Goal: Find specific page/section: Find specific page/section

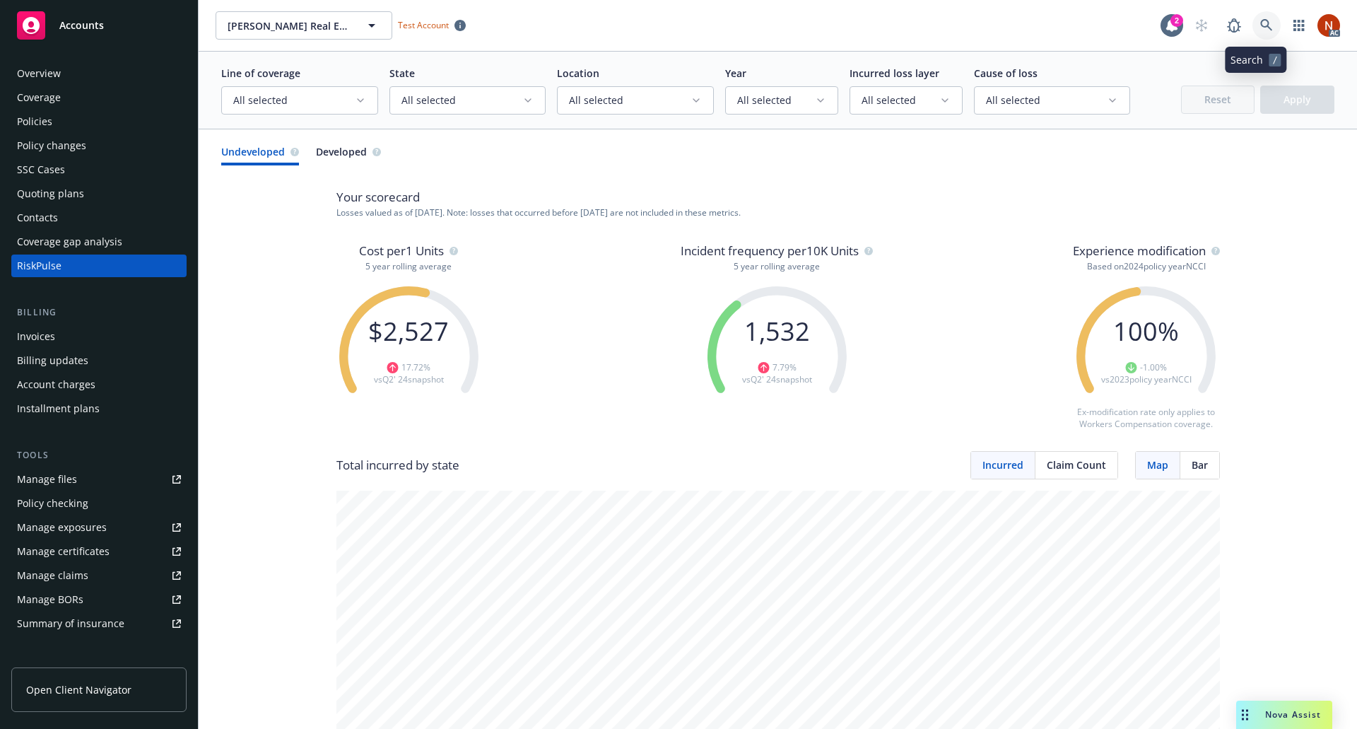
click at [1262, 20] on link at bounding box center [1266, 25] width 28 height 28
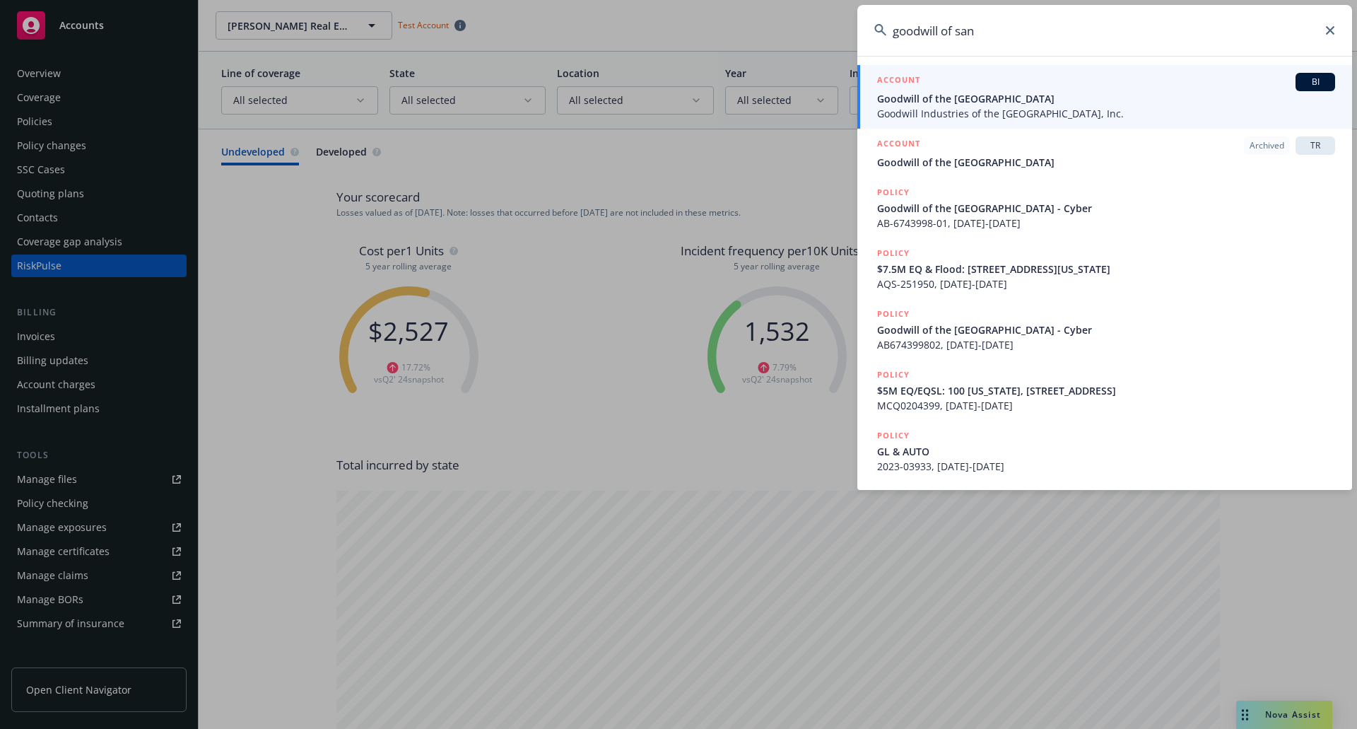
type input "goodwill of san"
click at [1185, 81] on div "ACCOUNT BI" at bounding box center [1106, 82] width 458 height 18
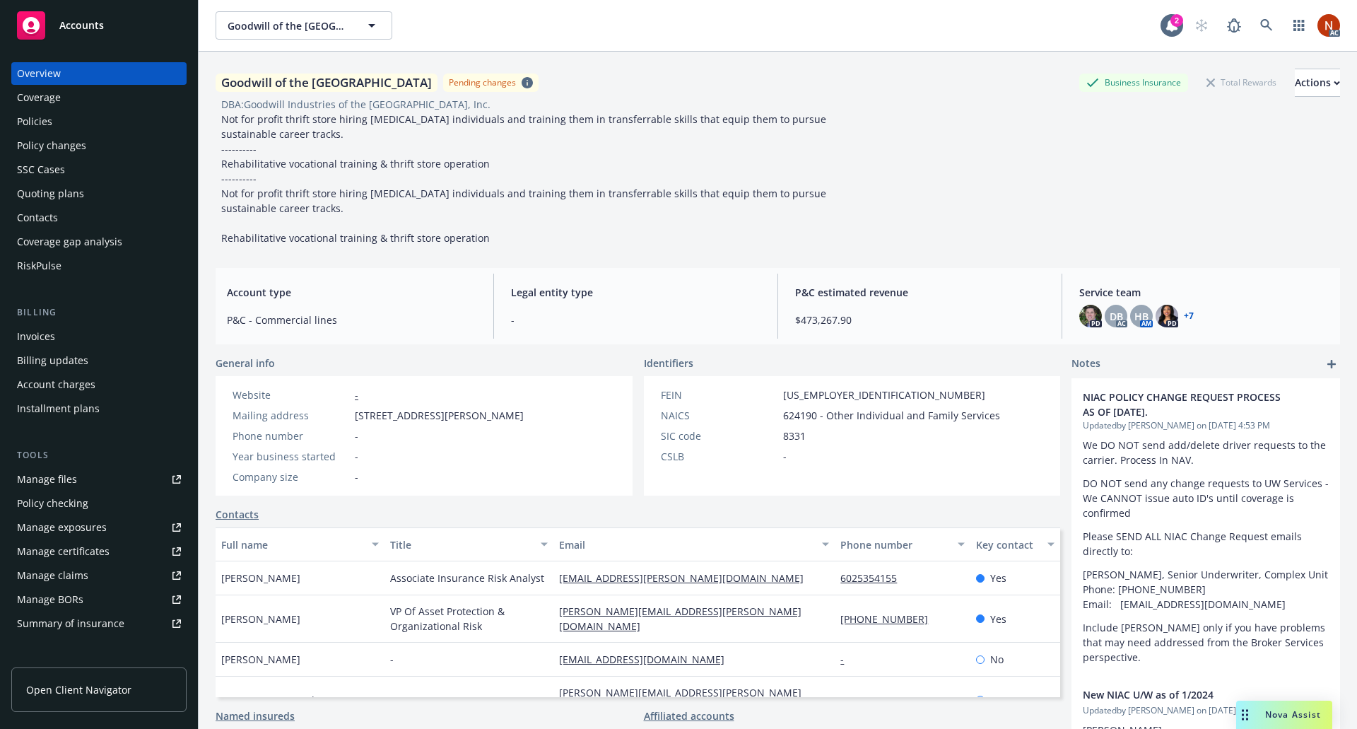
click at [67, 271] on div "RiskPulse" at bounding box center [99, 265] width 164 height 23
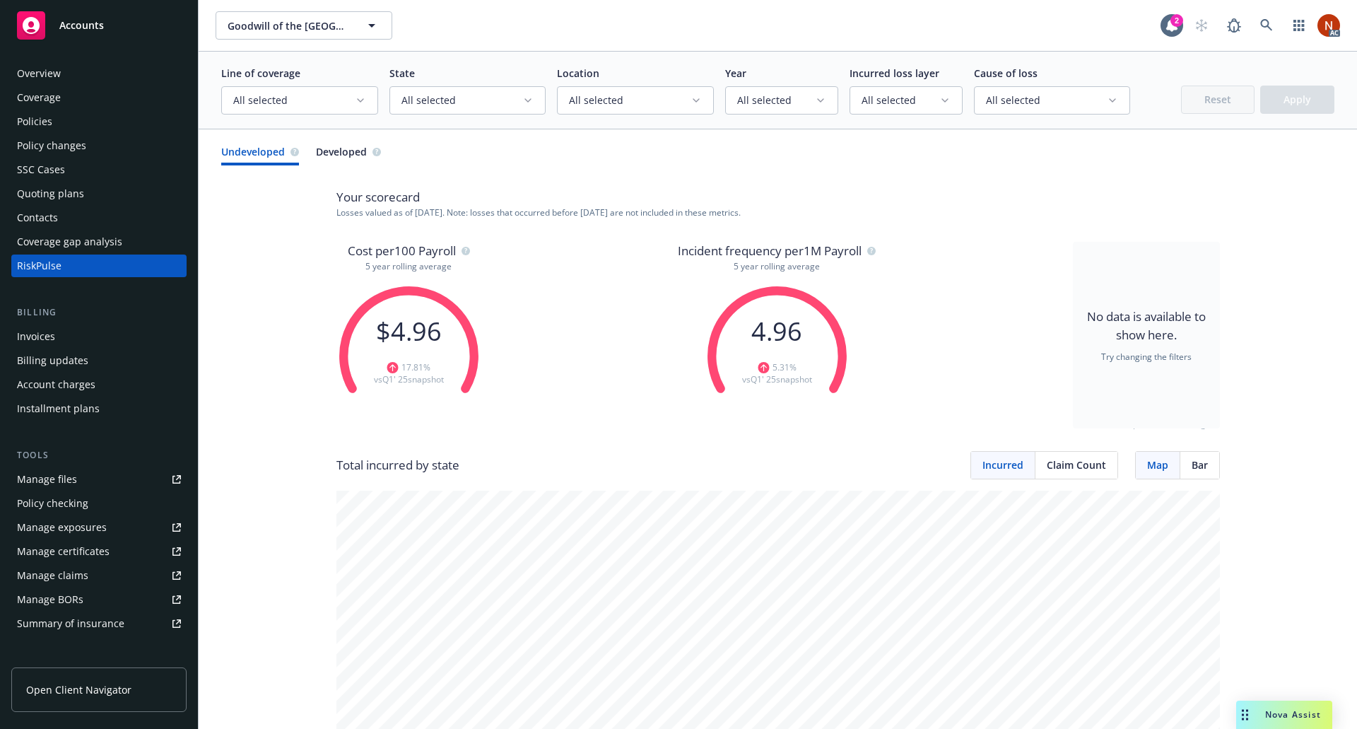
click at [358, 105] on icon "button" at bounding box center [360, 100] width 11 height 11
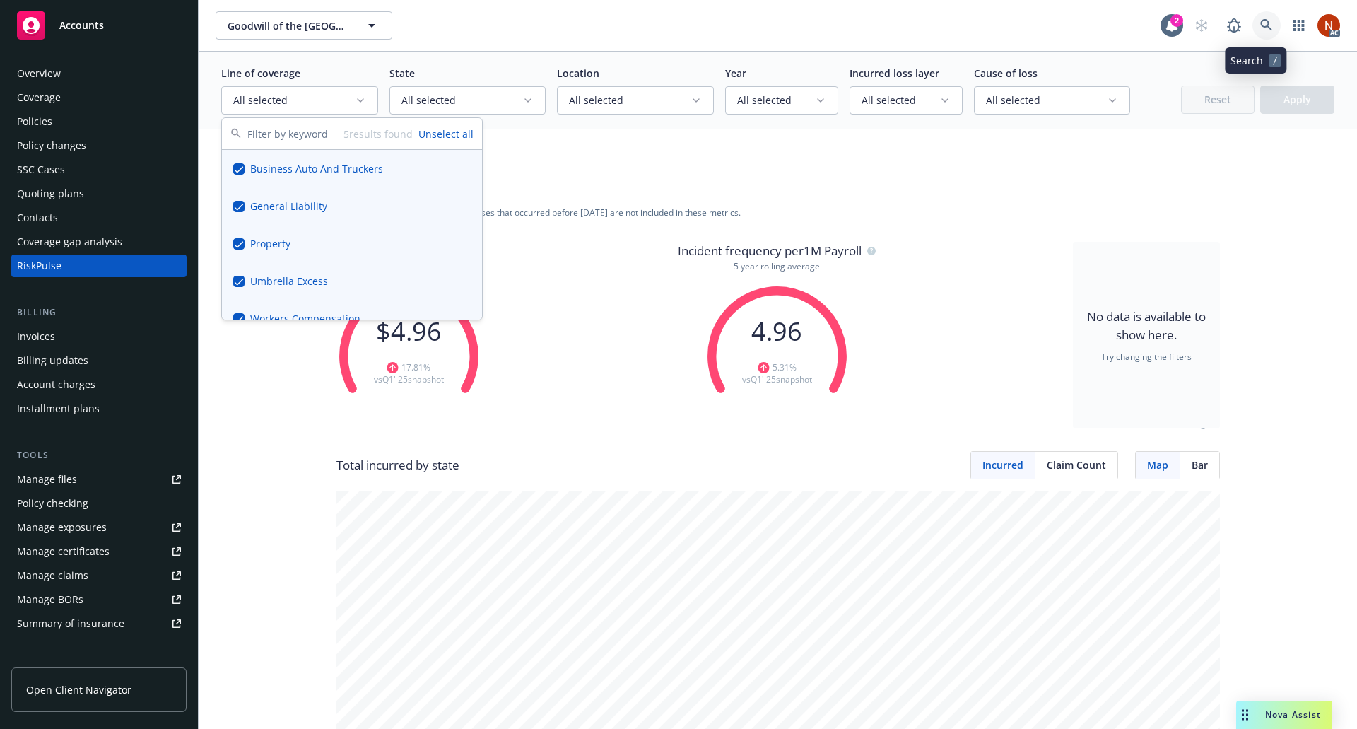
click at [1260, 28] on icon at bounding box center [1266, 25] width 13 height 13
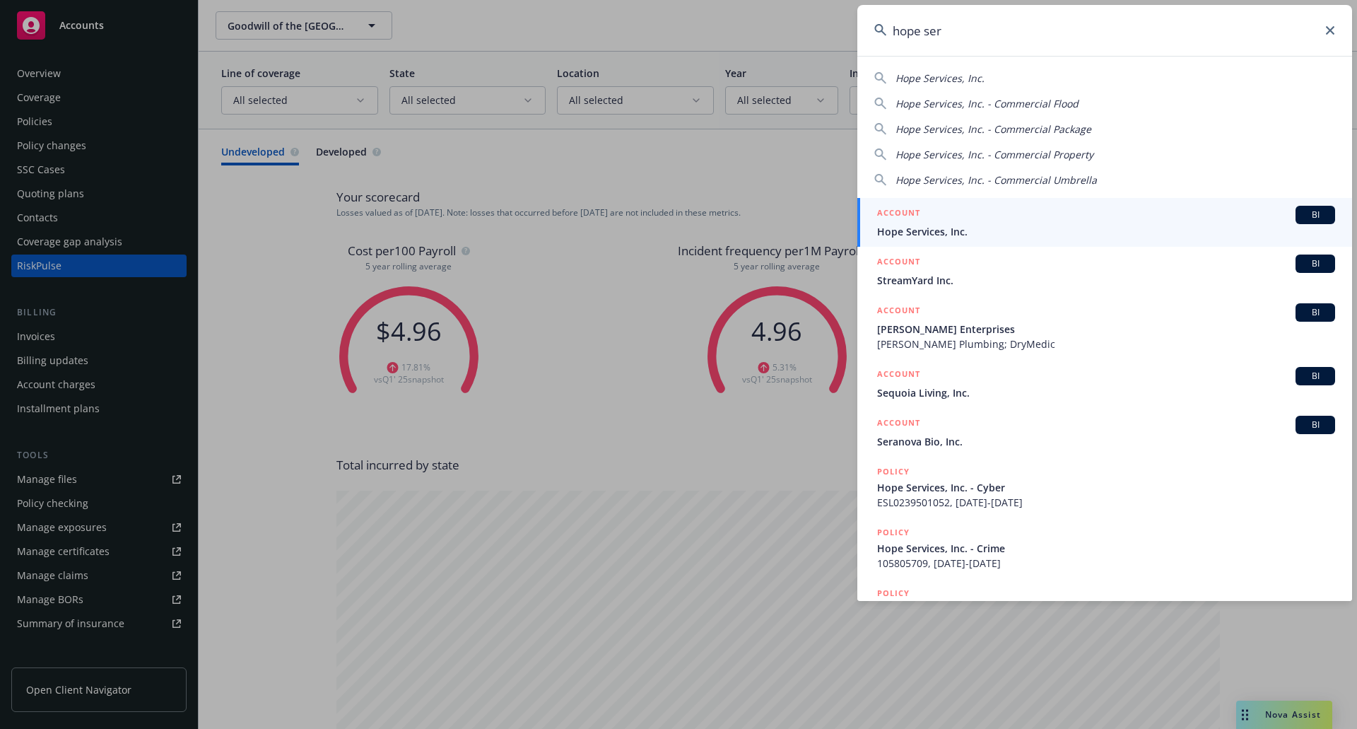
type input "hope ser"
click at [1131, 220] on div "ACCOUNT BI" at bounding box center [1106, 215] width 458 height 18
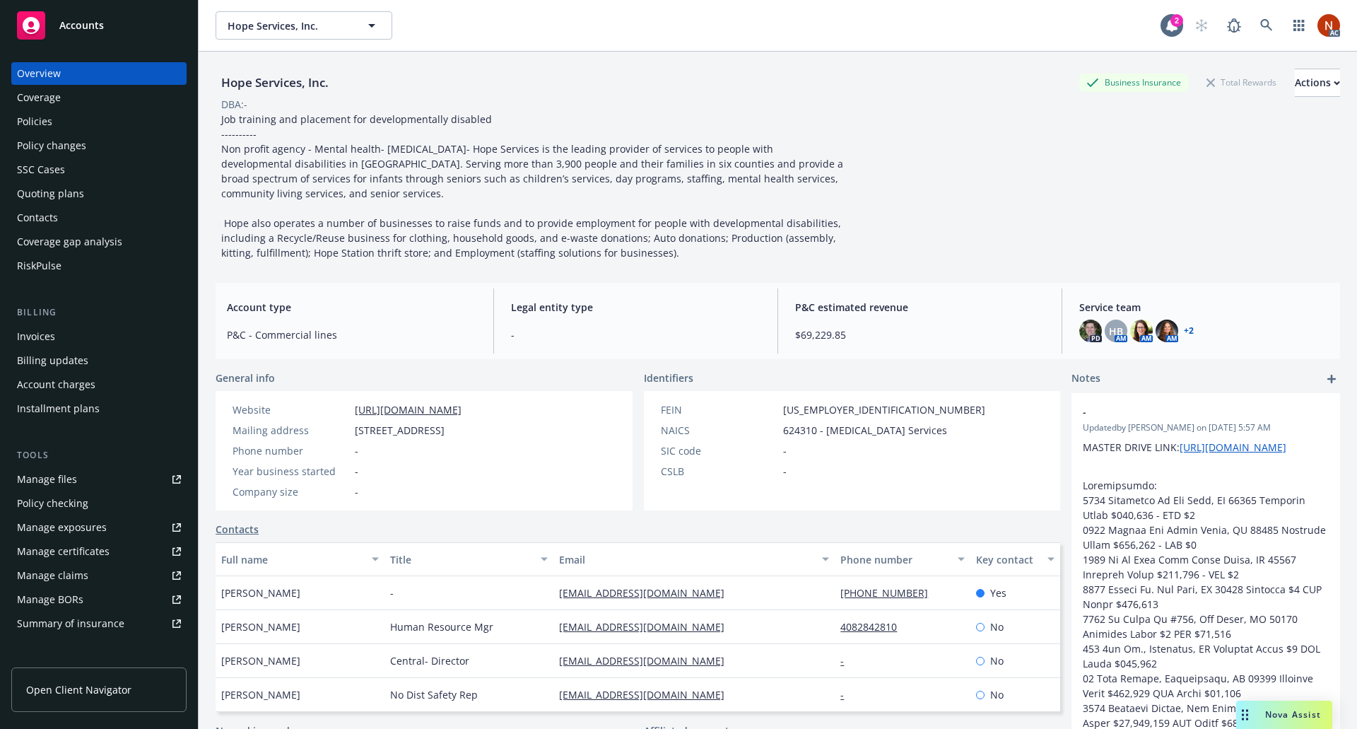
click at [51, 261] on div "RiskPulse" at bounding box center [39, 265] width 45 height 23
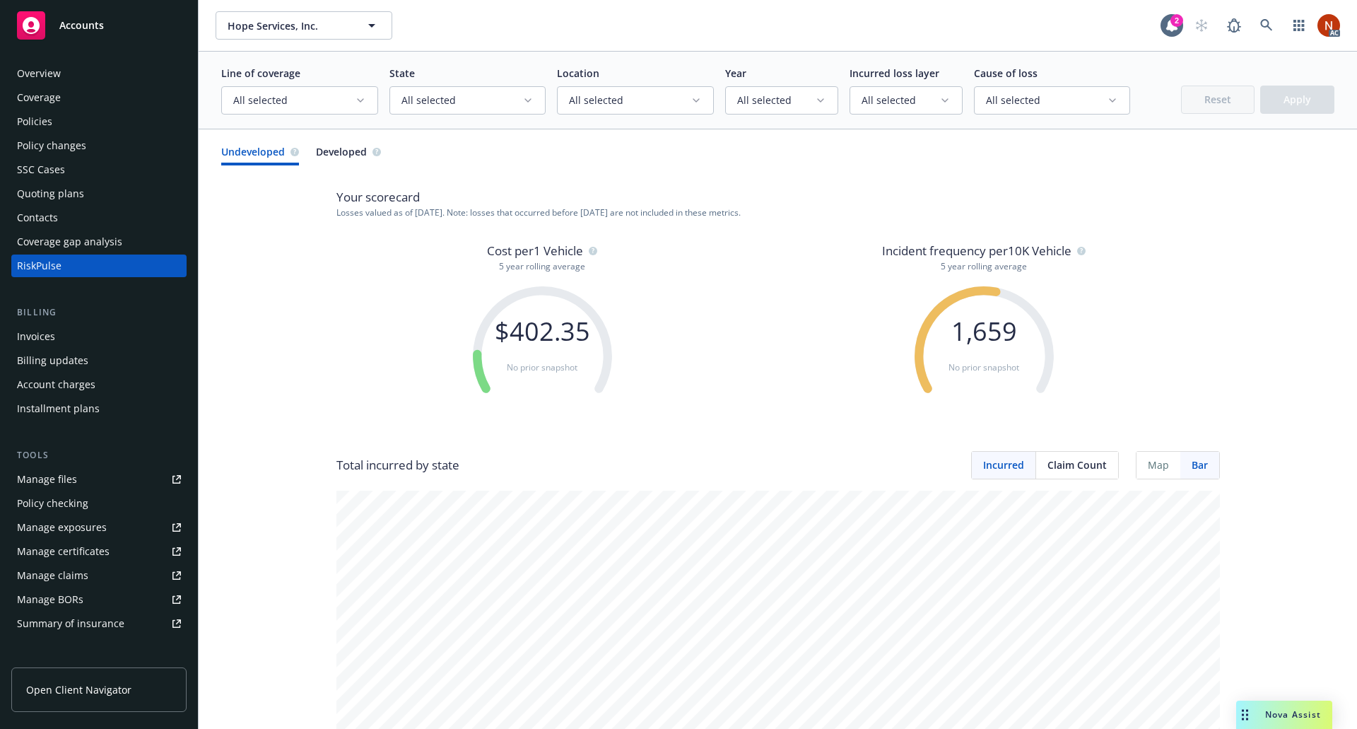
click at [495, 105] on span "All selected" at bounding box center [462, 100] width 122 height 14
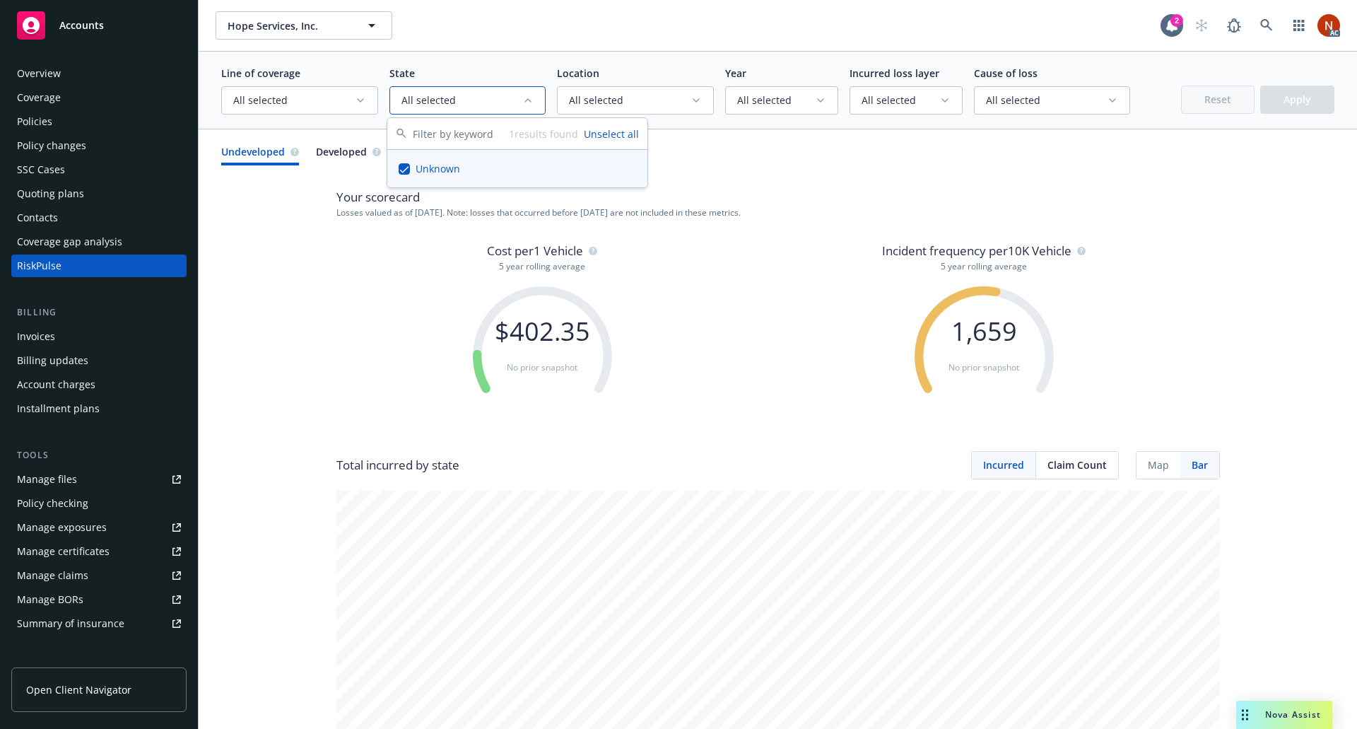
click at [349, 103] on span "All selected" at bounding box center [294, 100] width 122 height 14
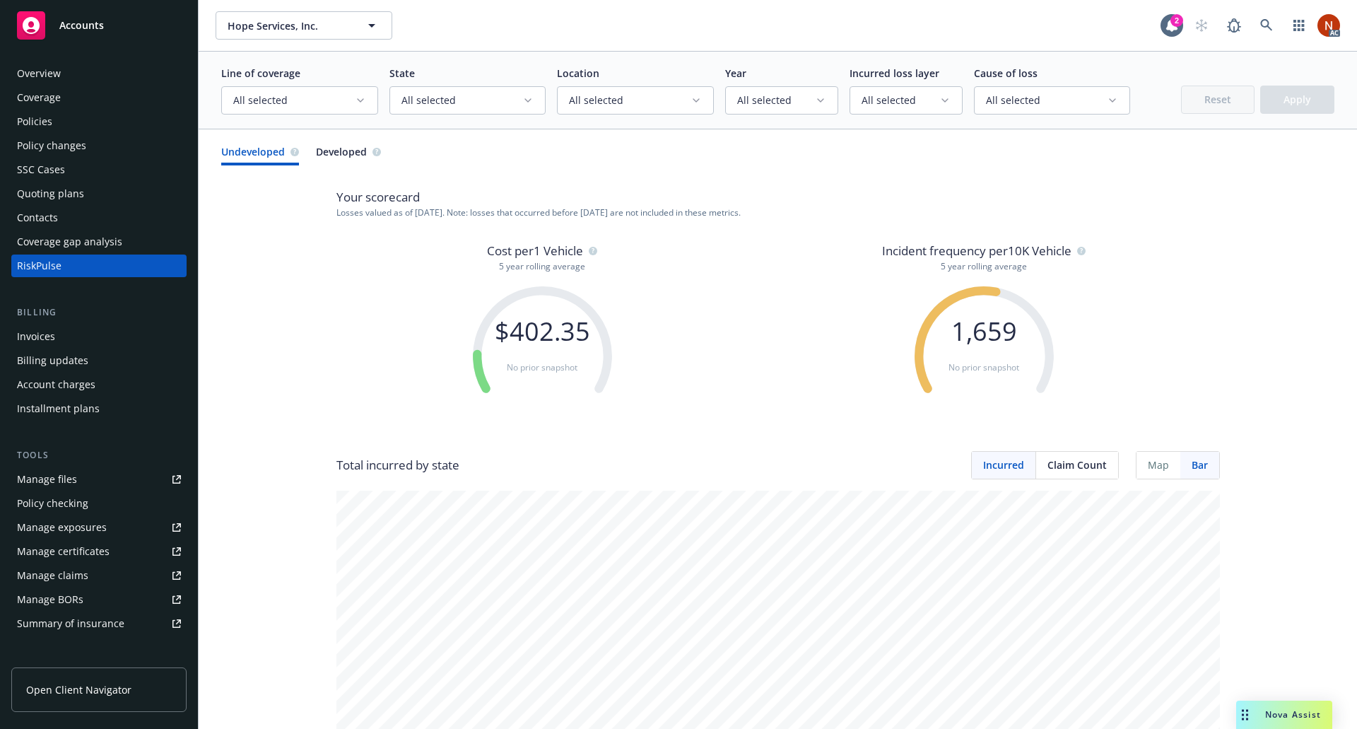
click at [61, 81] on div "Overview" at bounding box center [99, 73] width 164 height 23
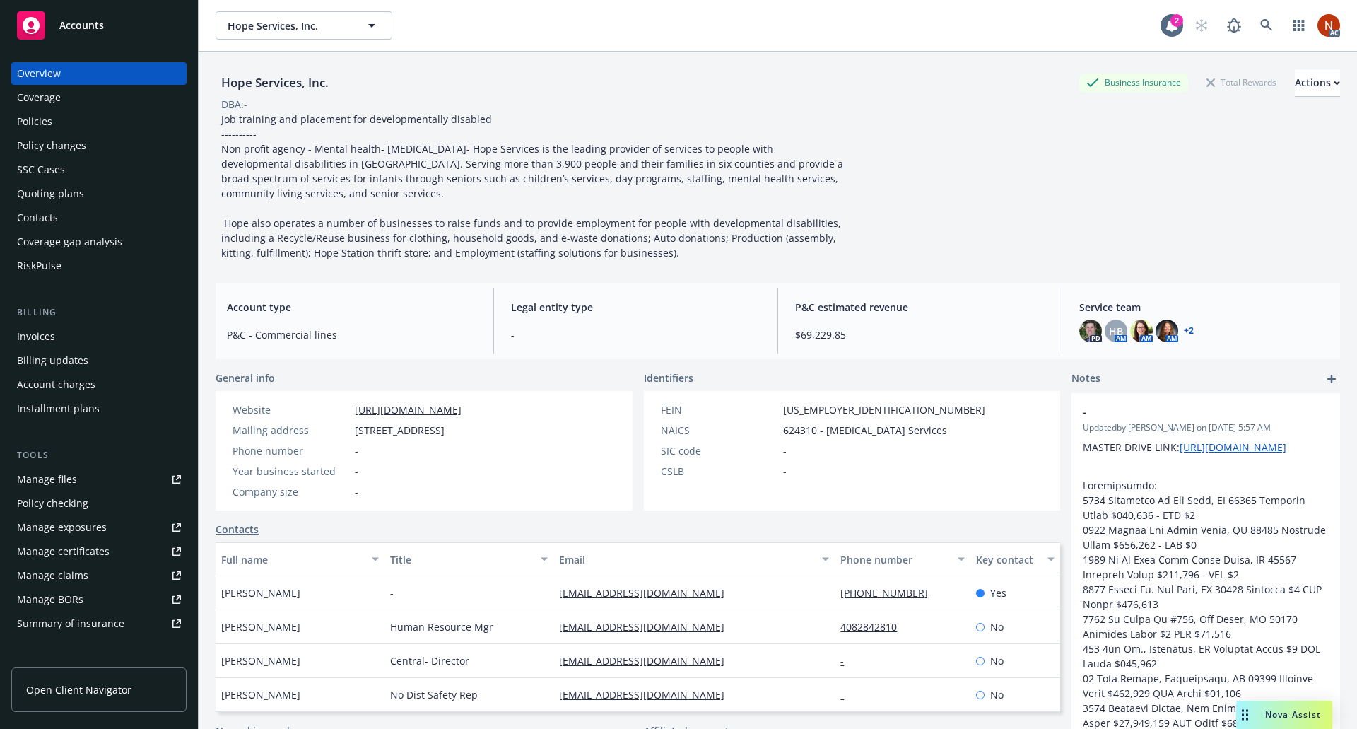
click at [1092, 338] on div "PD" at bounding box center [1090, 330] width 23 height 23
click at [1085, 329] on img at bounding box center [1090, 330] width 23 height 23
click at [1110, 326] on span "HB" at bounding box center [1116, 331] width 14 height 15
click at [1132, 327] on img at bounding box center [1141, 330] width 23 height 23
click at [1155, 327] on img at bounding box center [1166, 330] width 23 height 23
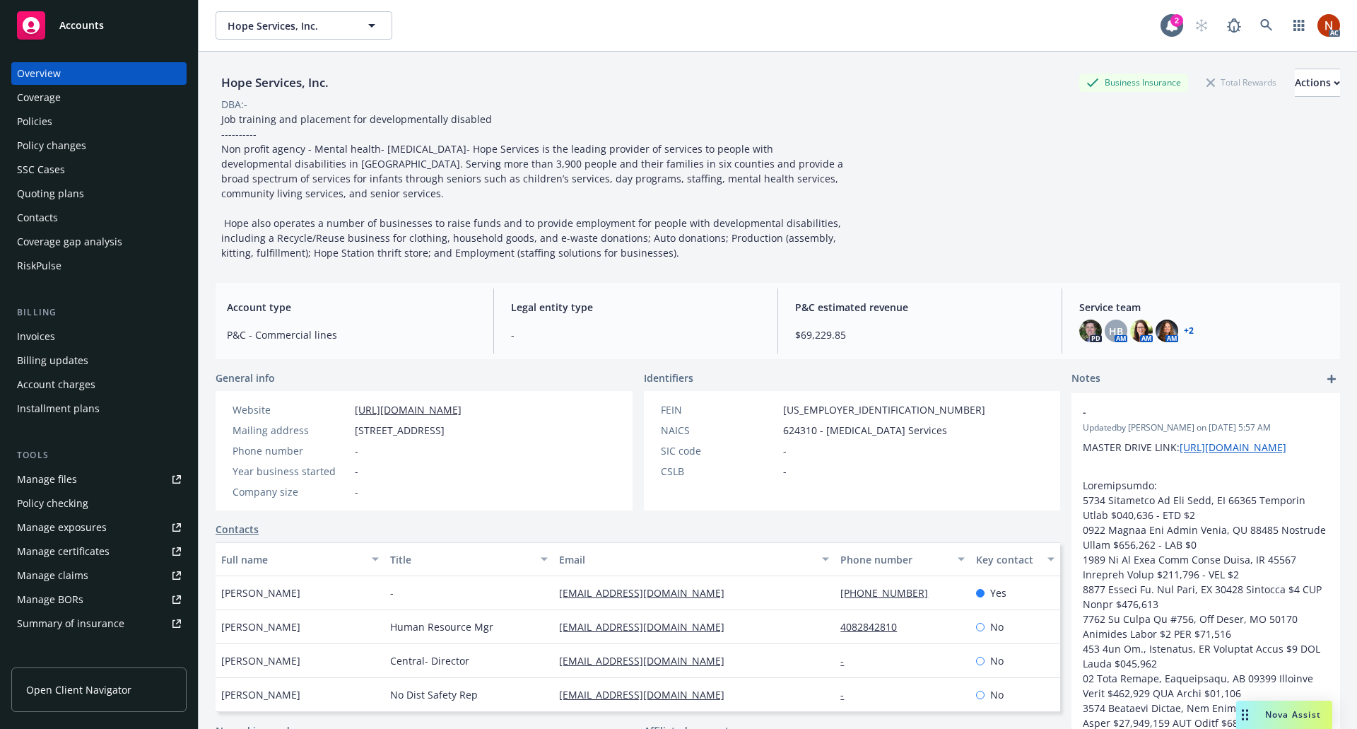
click at [95, 116] on div "Policies" at bounding box center [99, 121] width 164 height 23
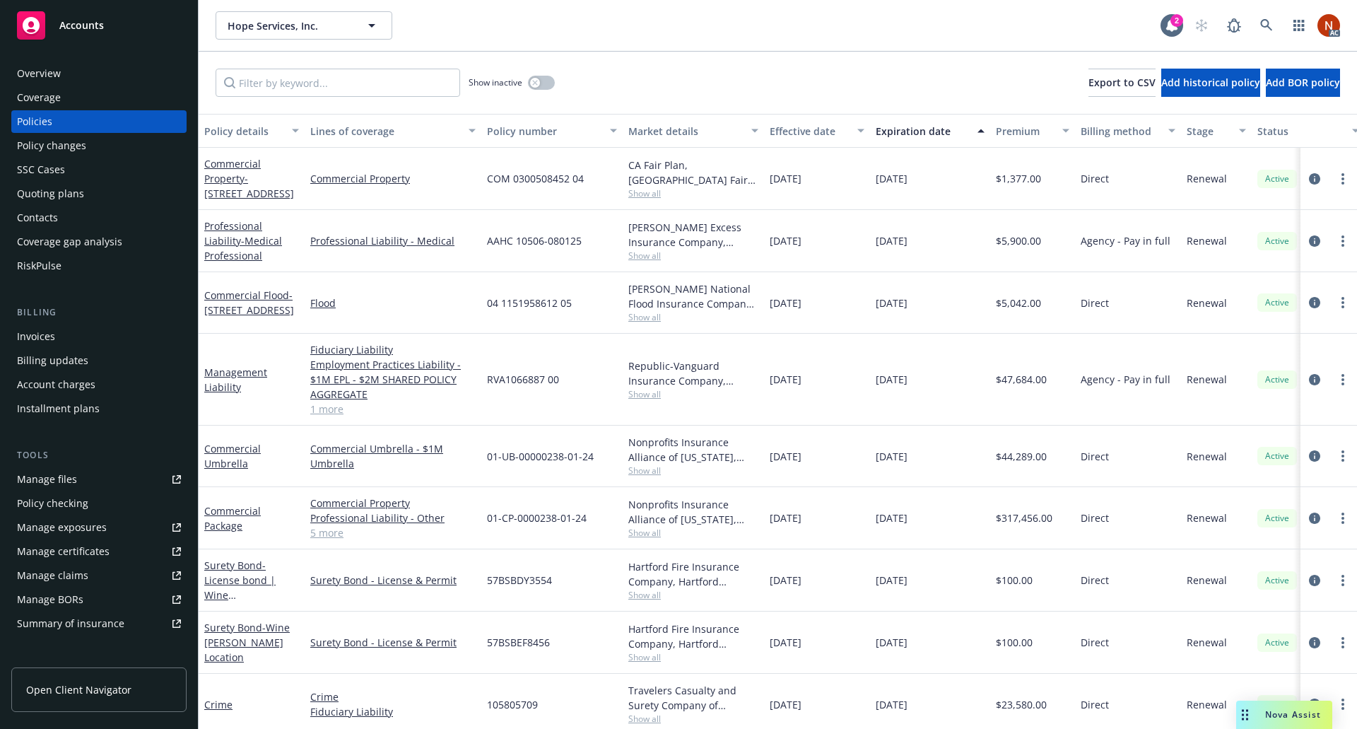
click at [112, 259] on div "RiskPulse" at bounding box center [99, 265] width 164 height 23
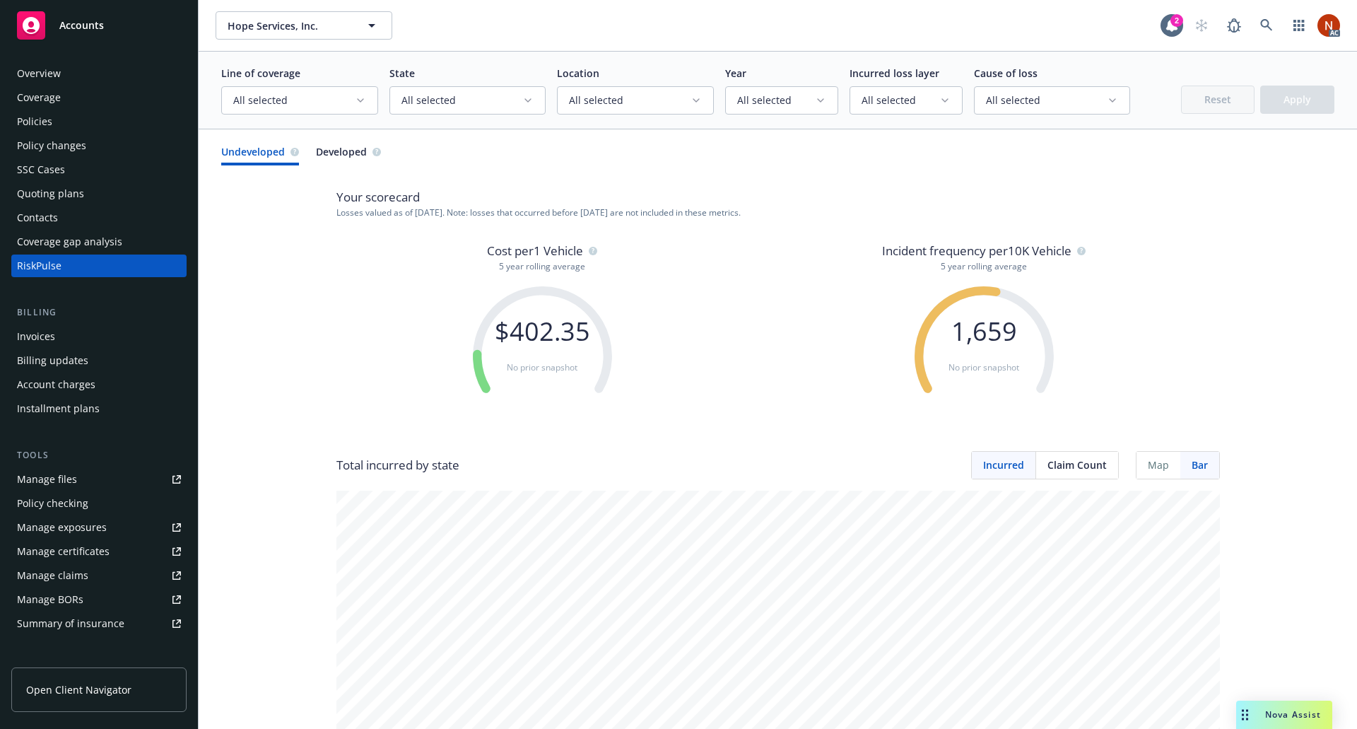
click at [332, 102] on span "All selected" at bounding box center [294, 100] width 122 height 14
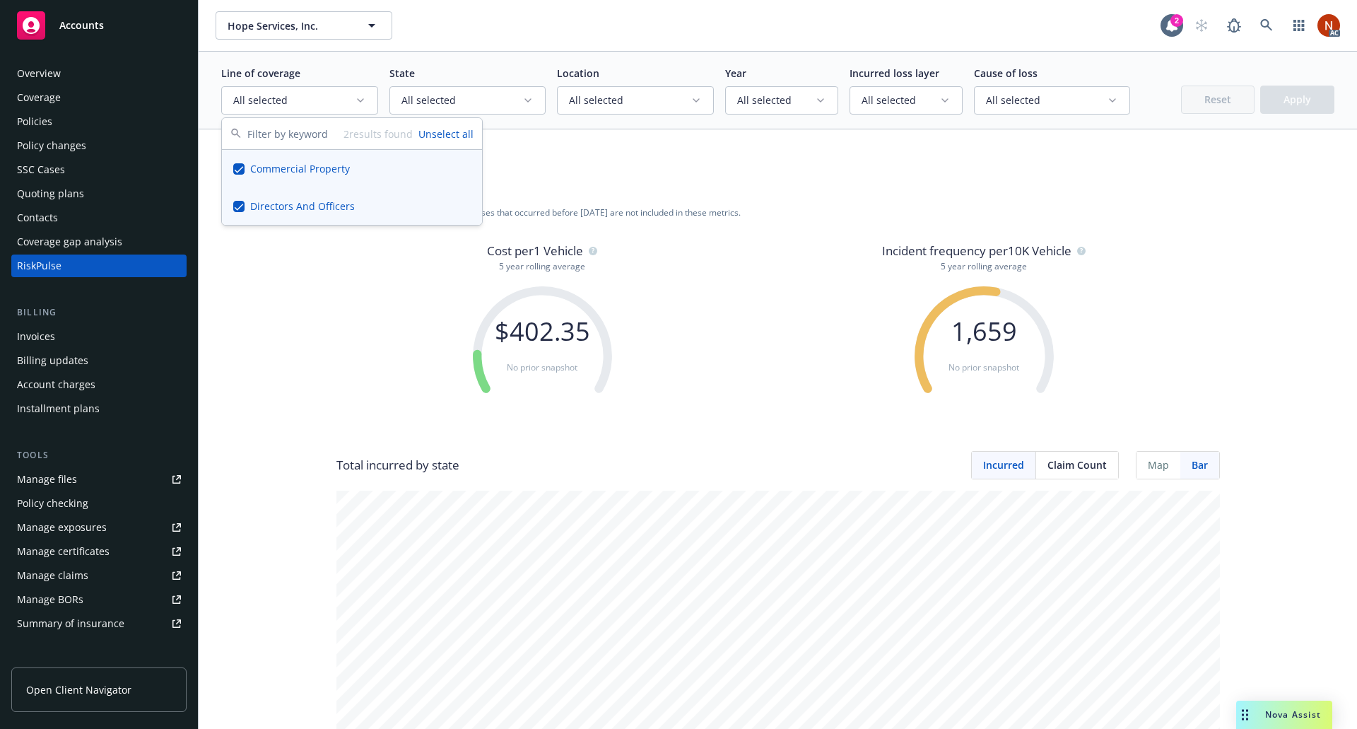
click at [78, 121] on div "Policies" at bounding box center [99, 121] width 164 height 23
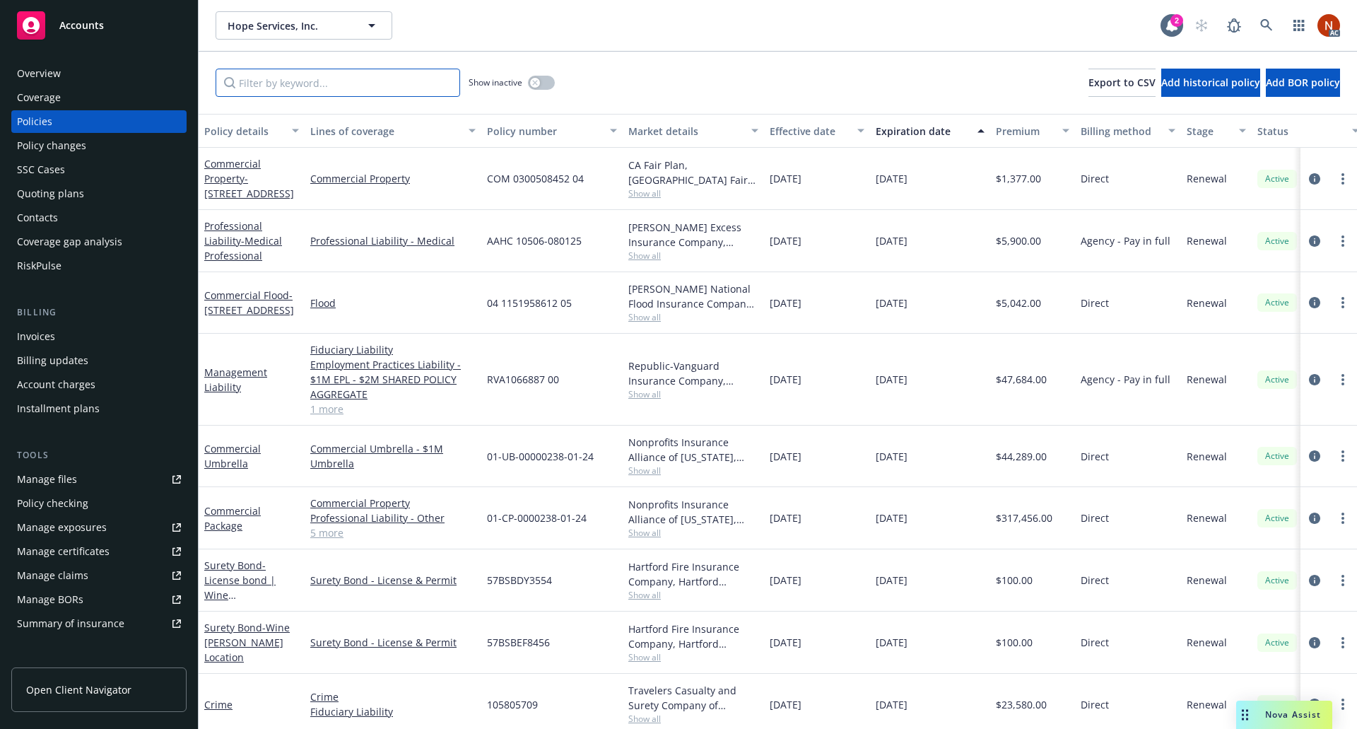
click at [276, 91] on input "Filter by keyword..." at bounding box center [338, 83] width 244 height 28
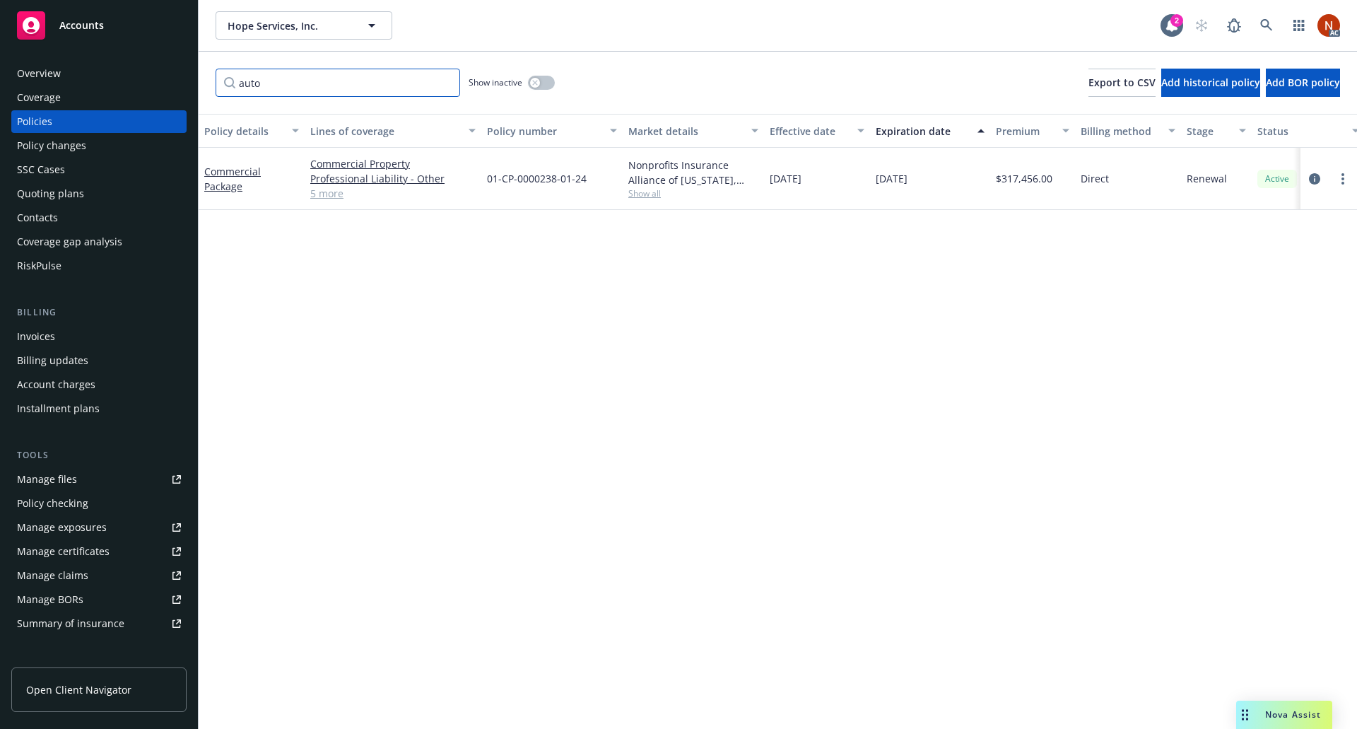
type input "auto"
click at [329, 189] on link "5 more" at bounding box center [392, 193] width 165 height 15
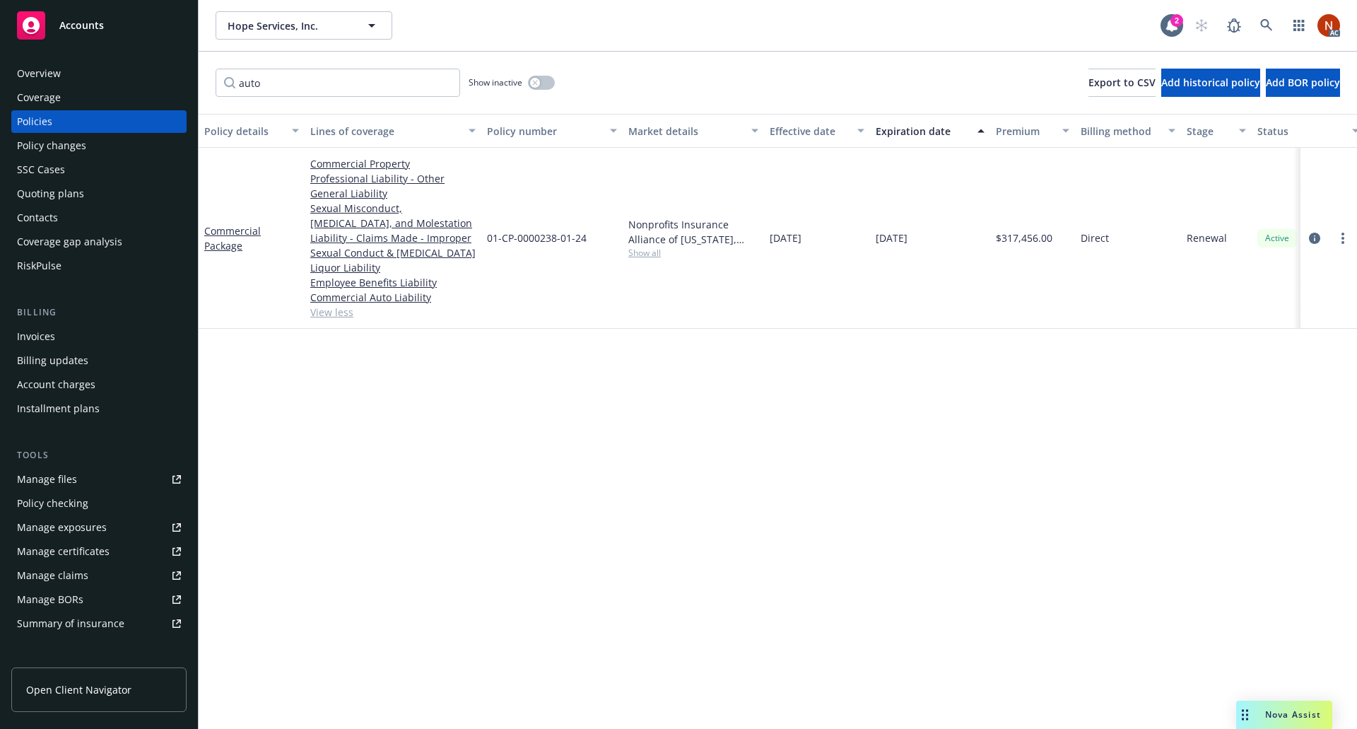
click at [100, 474] on link "Manage files" at bounding box center [98, 479] width 175 height 23
click at [77, 571] on div "Manage claims" at bounding box center [52, 575] width 71 height 23
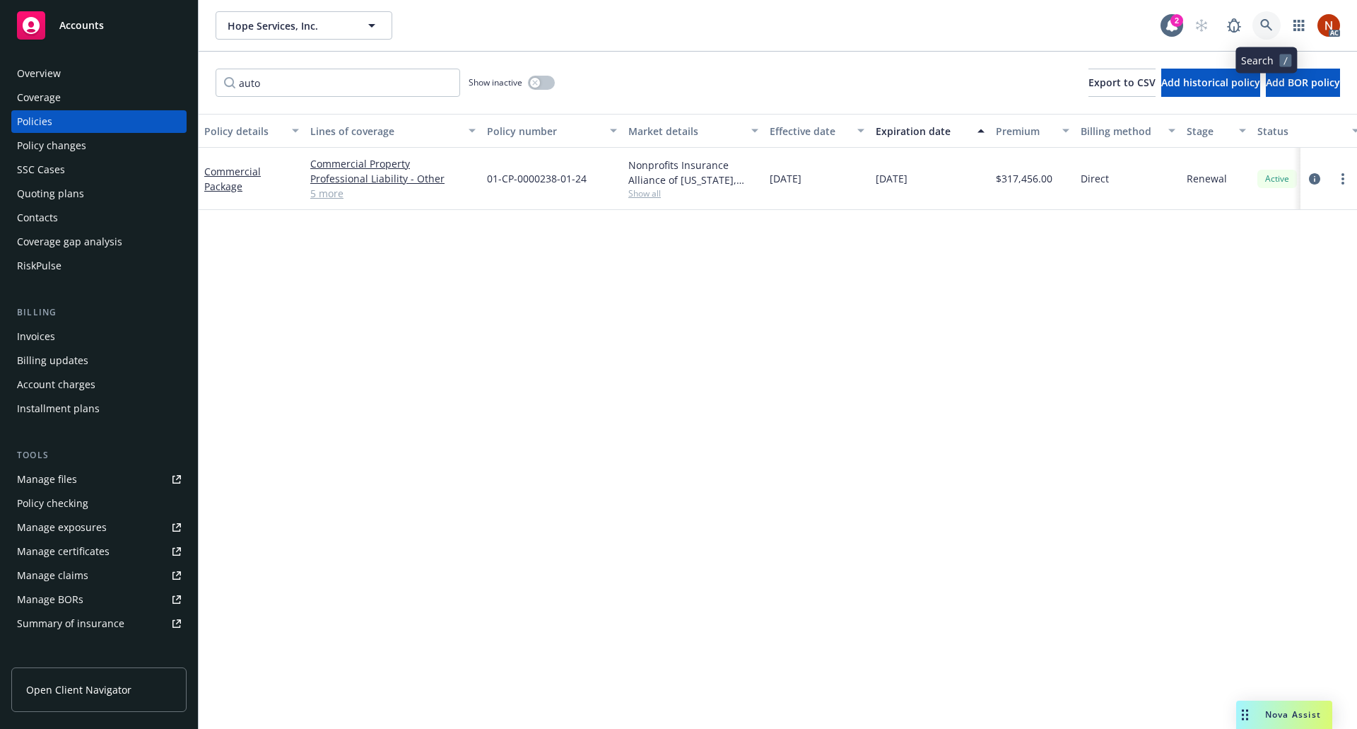
click at [1257, 24] on link at bounding box center [1266, 25] width 28 height 28
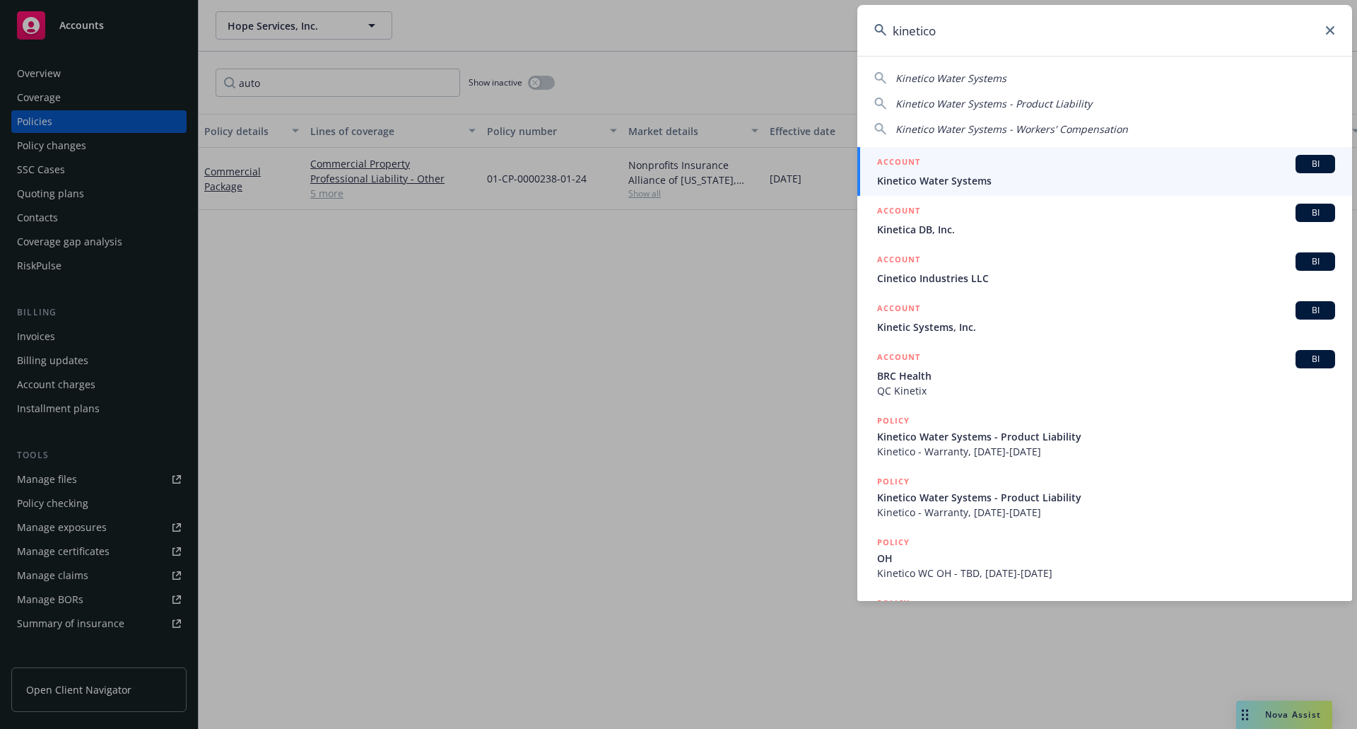
type input "kinetico"
click at [1022, 170] on div "ACCOUNT BI" at bounding box center [1106, 164] width 458 height 18
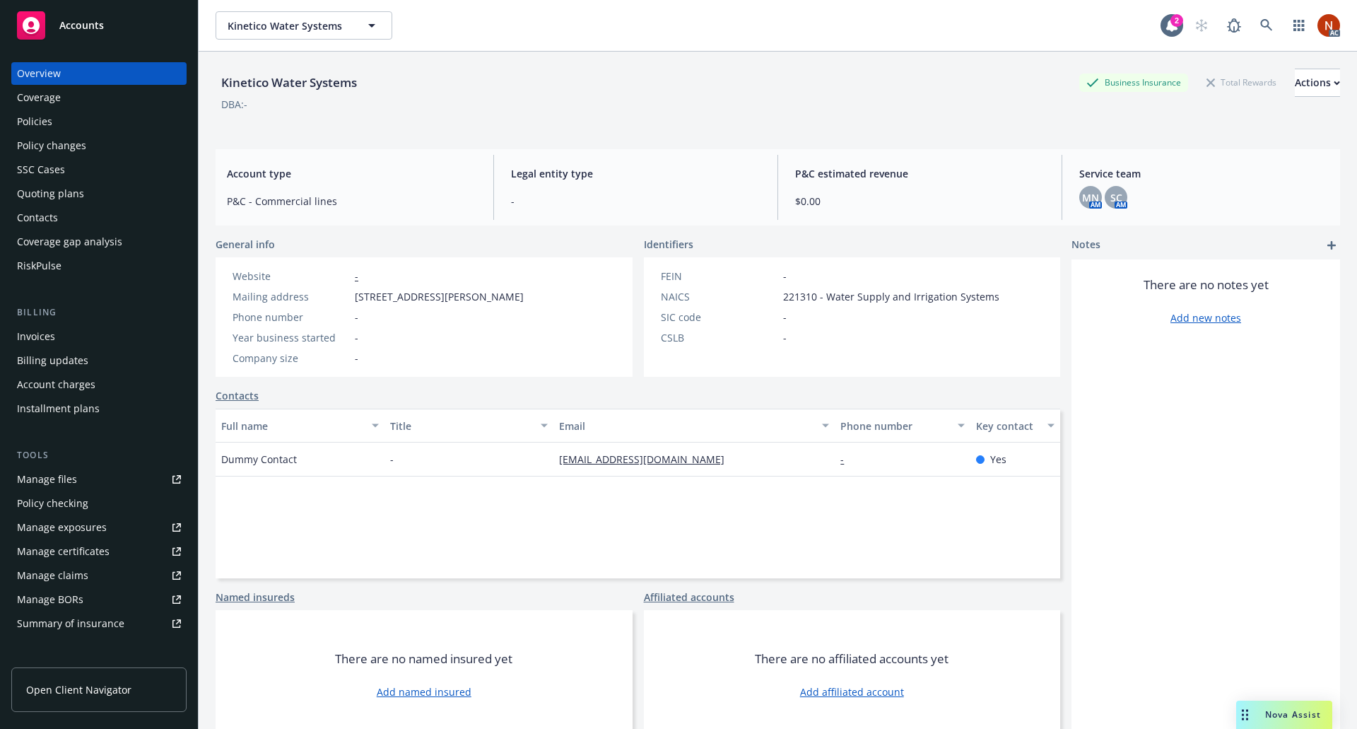
click at [42, 271] on div "RiskPulse" at bounding box center [39, 265] width 45 height 23
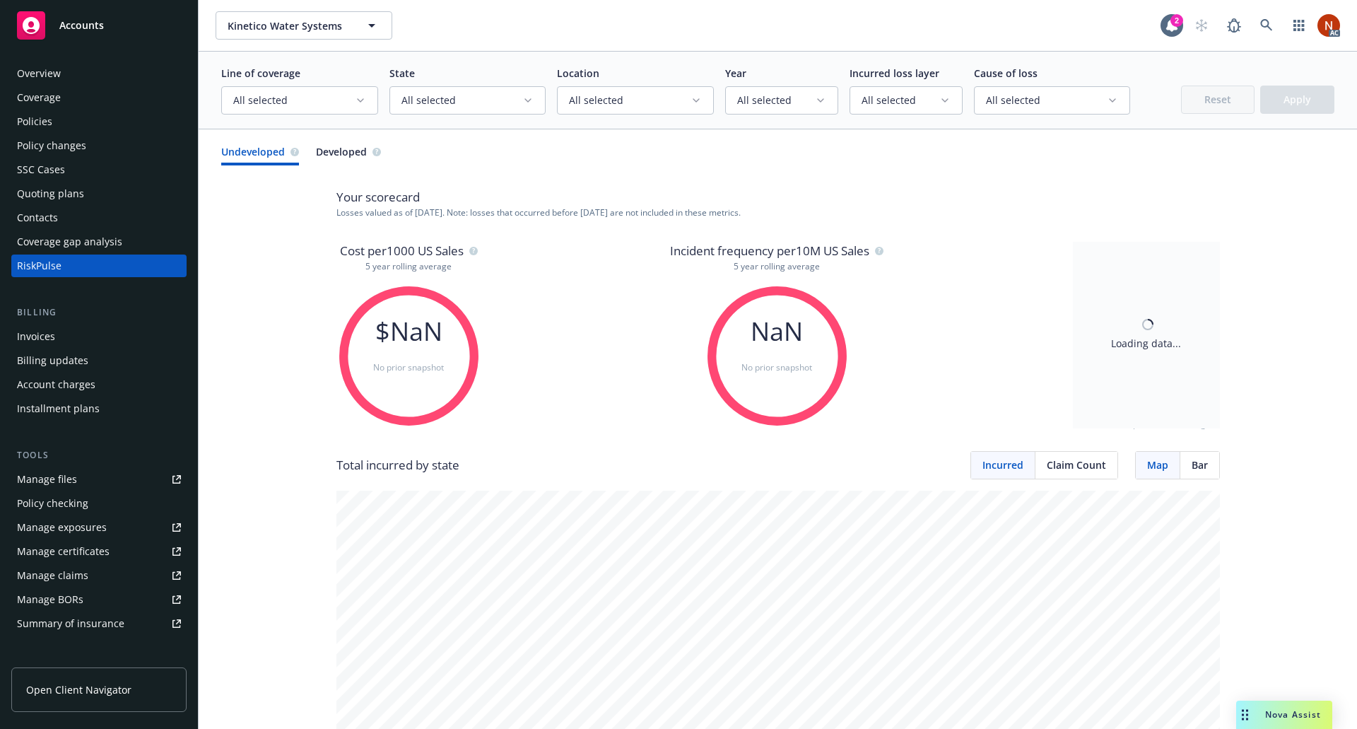
click at [349, 90] on button "All selected" at bounding box center [299, 100] width 157 height 28
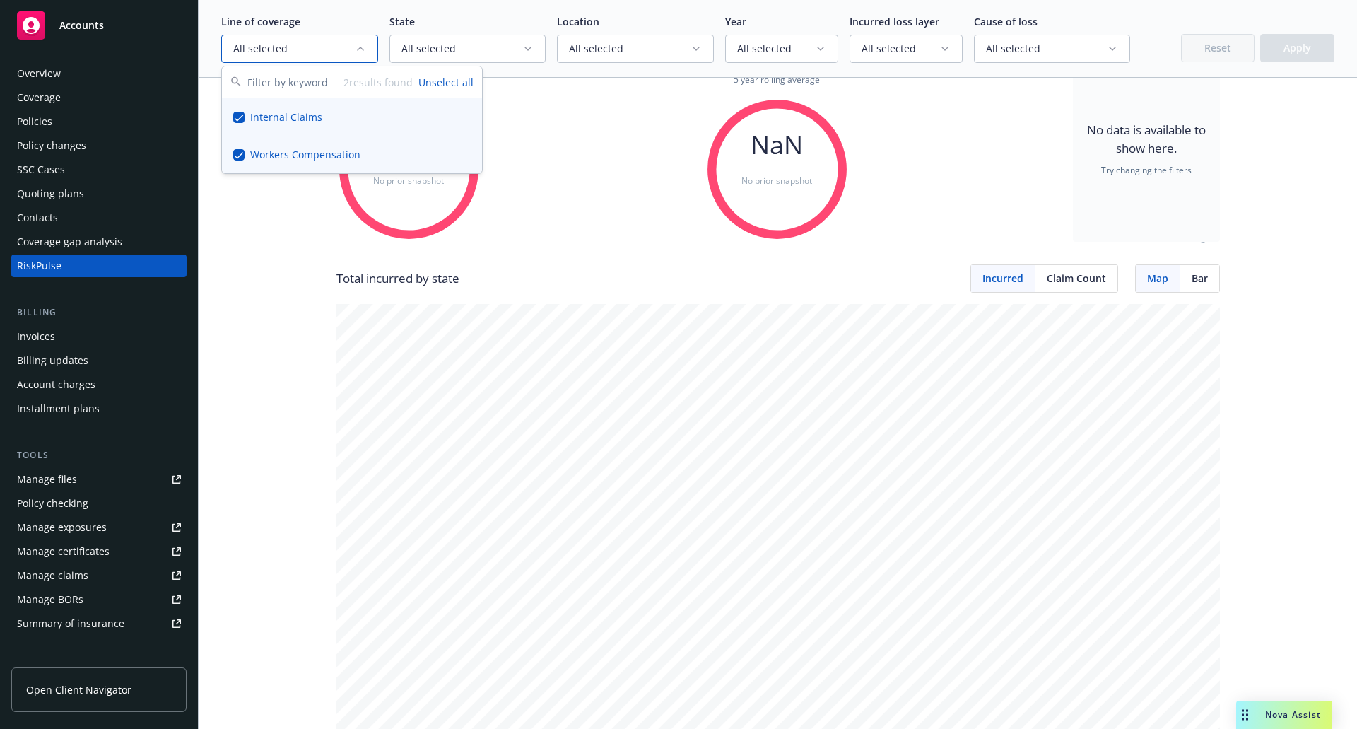
scroll to position [212, 0]
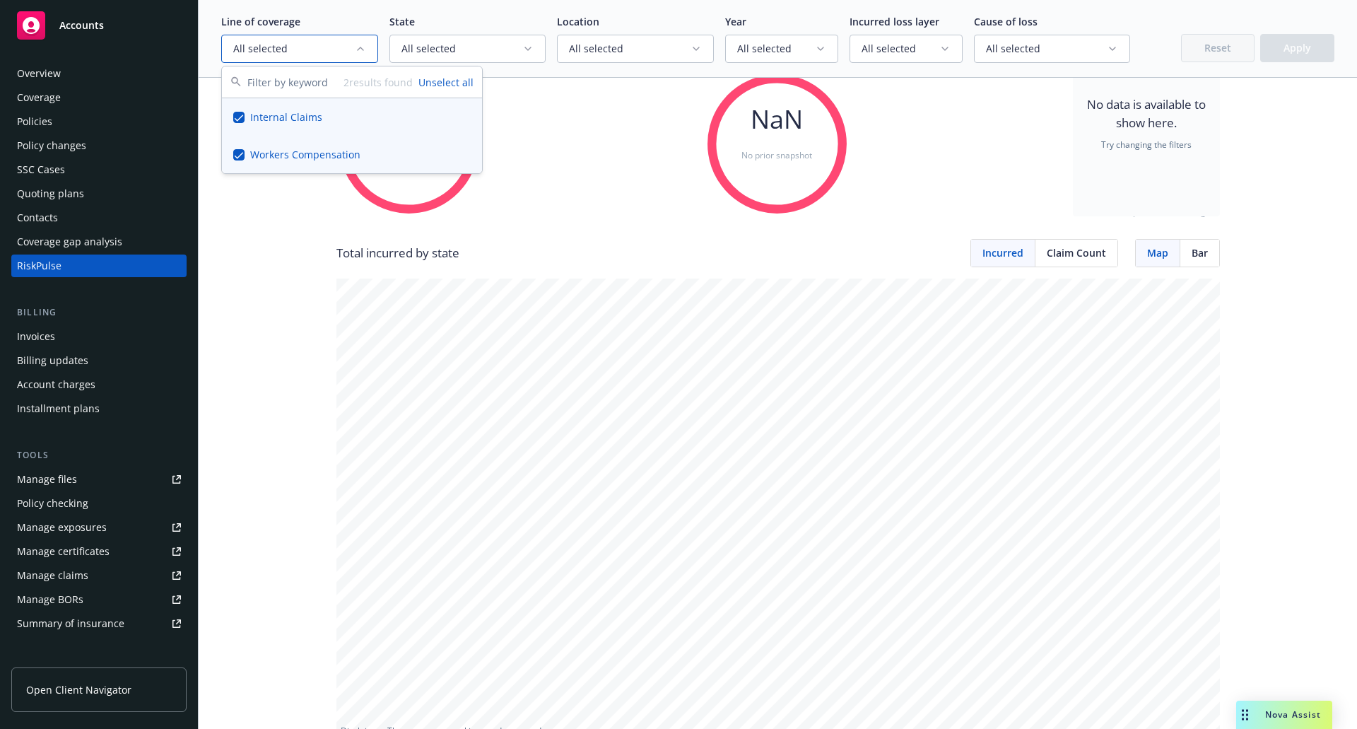
click at [1066, 256] on span "Claim Count" at bounding box center [1076, 252] width 59 height 15
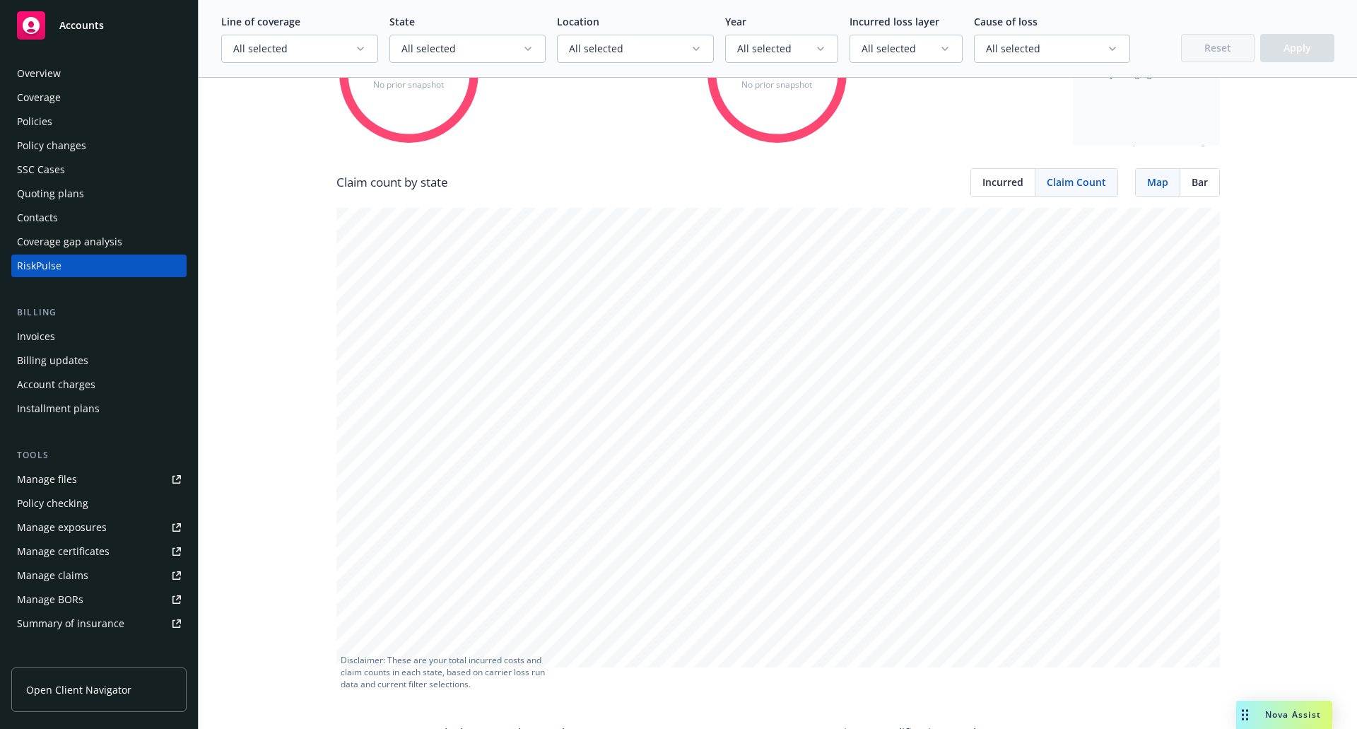
scroll to position [0, 0]
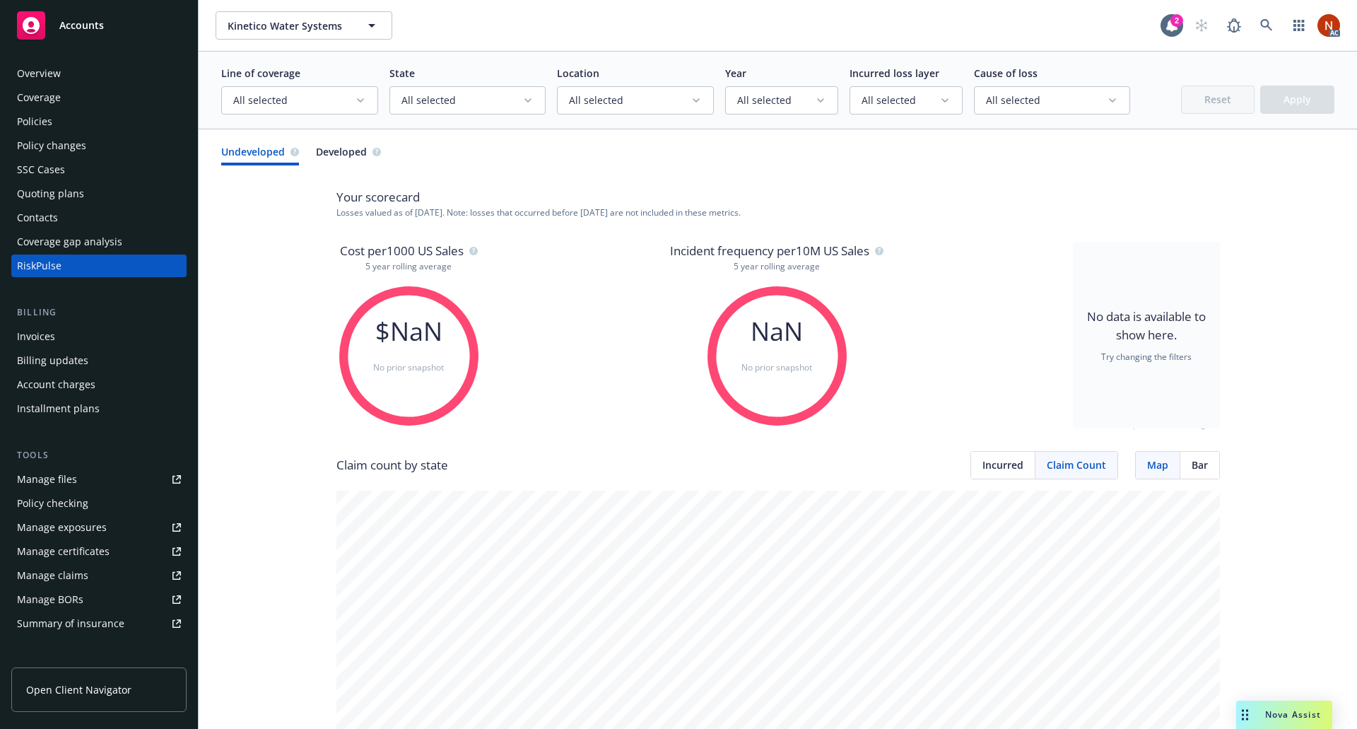
click at [77, 74] on div "Overview" at bounding box center [99, 73] width 164 height 23
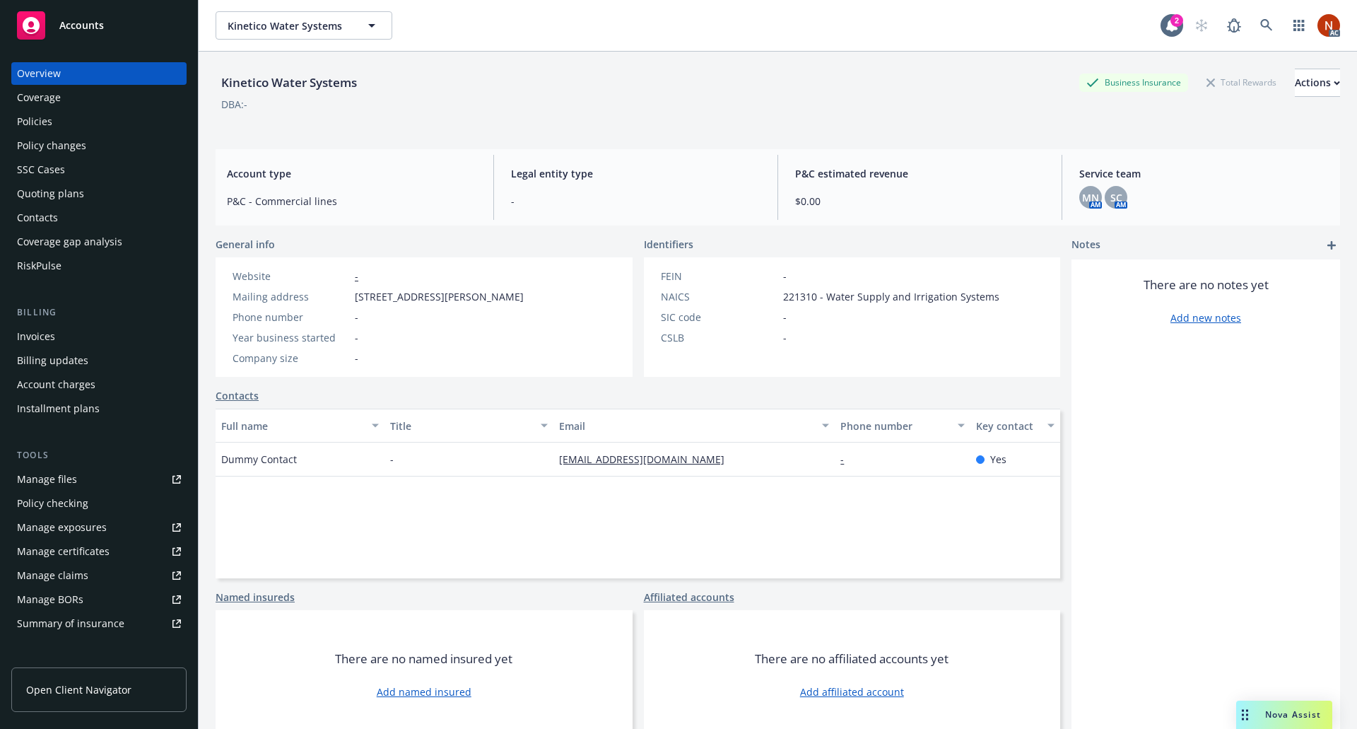
click at [71, 117] on div "Policies" at bounding box center [99, 121] width 164 height 23
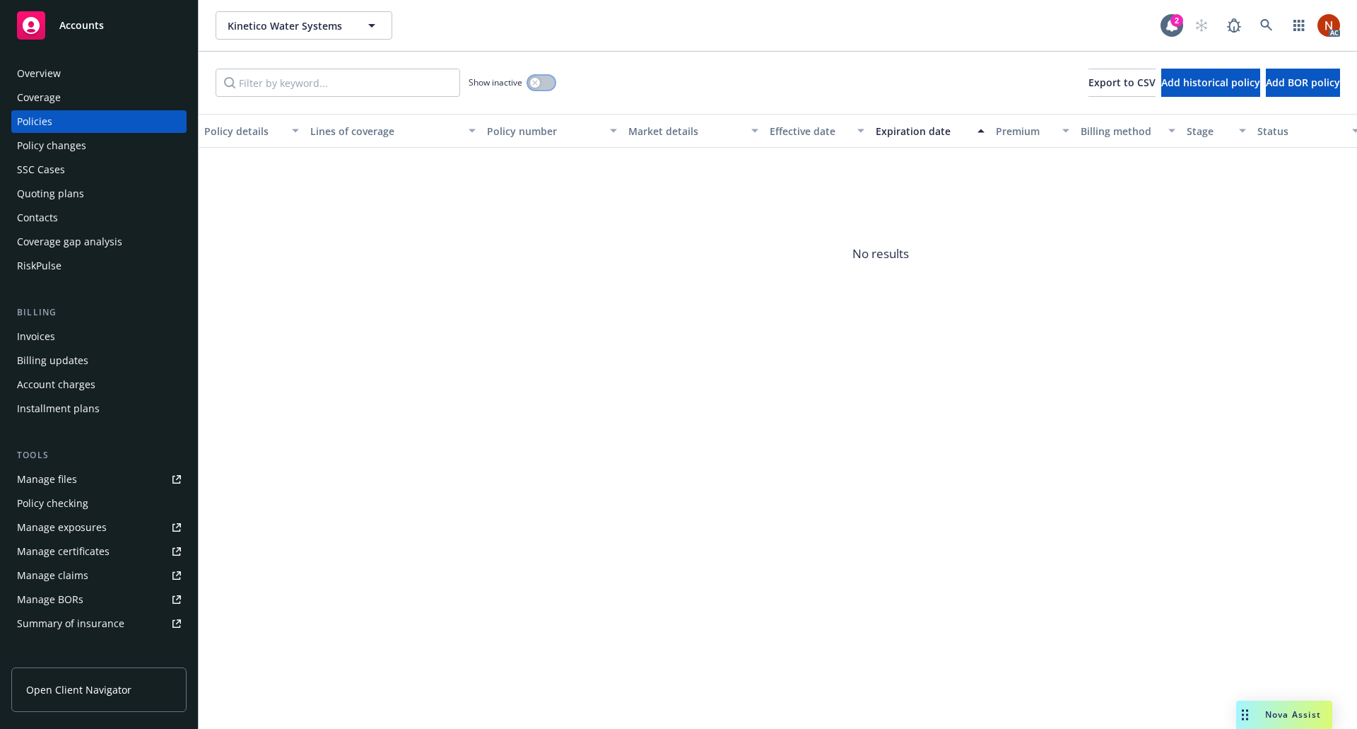
click at [548, 83] on button "button" at bounding box center [541, 83] width 27 height 14
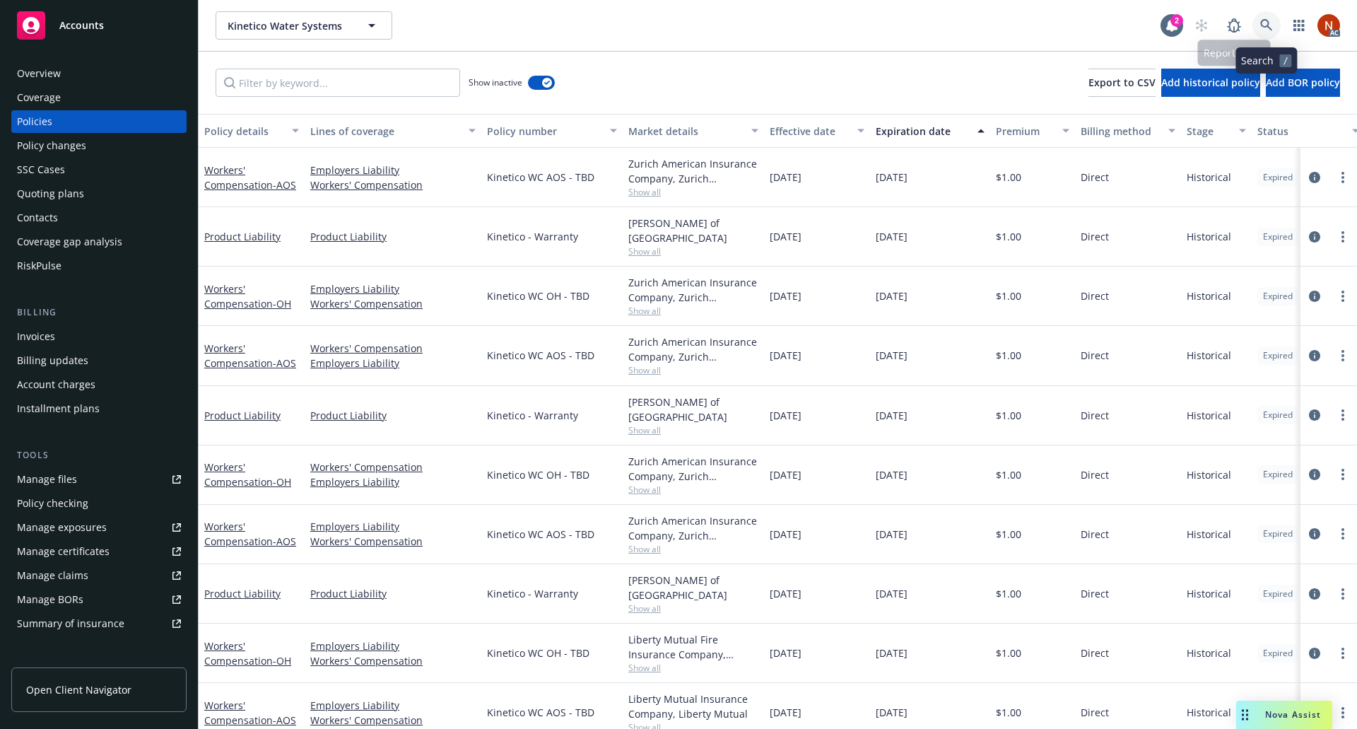
click at [1270, 23] on icon at bounding box center [1266, 25] width 13 height 13
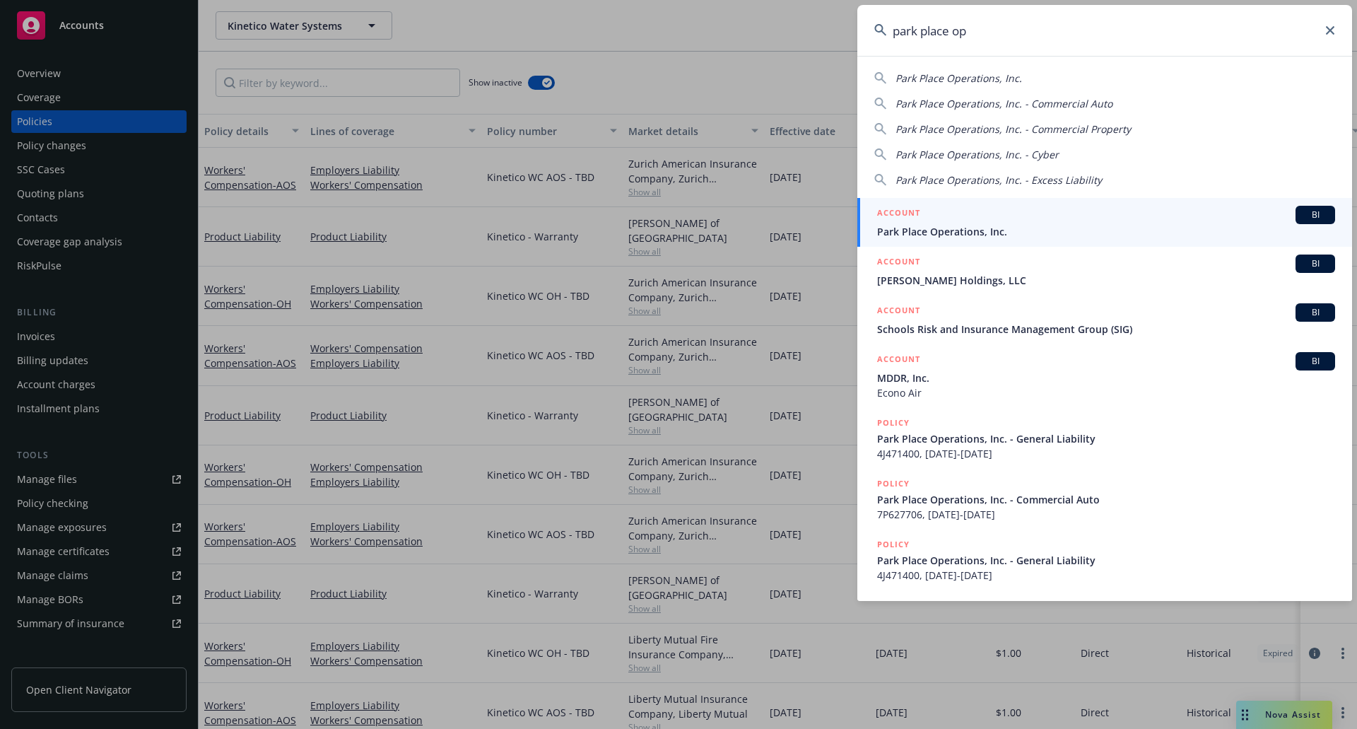
type input "park place op"
click at [1133, 214] on div "ACCOUNT BI" at bounding box center [1106, 215] width 458 height 18
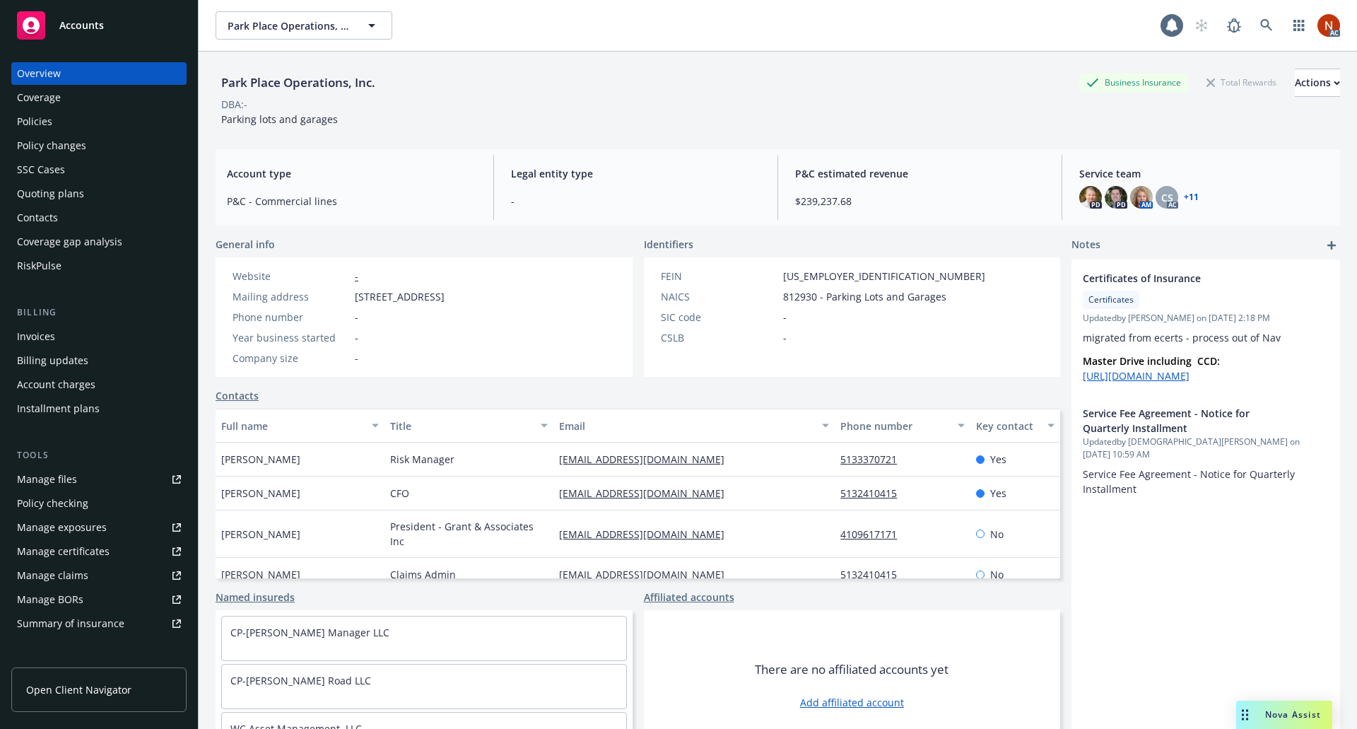
click at [71, 260] on div "RiskPulse" at bounding box center [99, 265] width 164 height 23
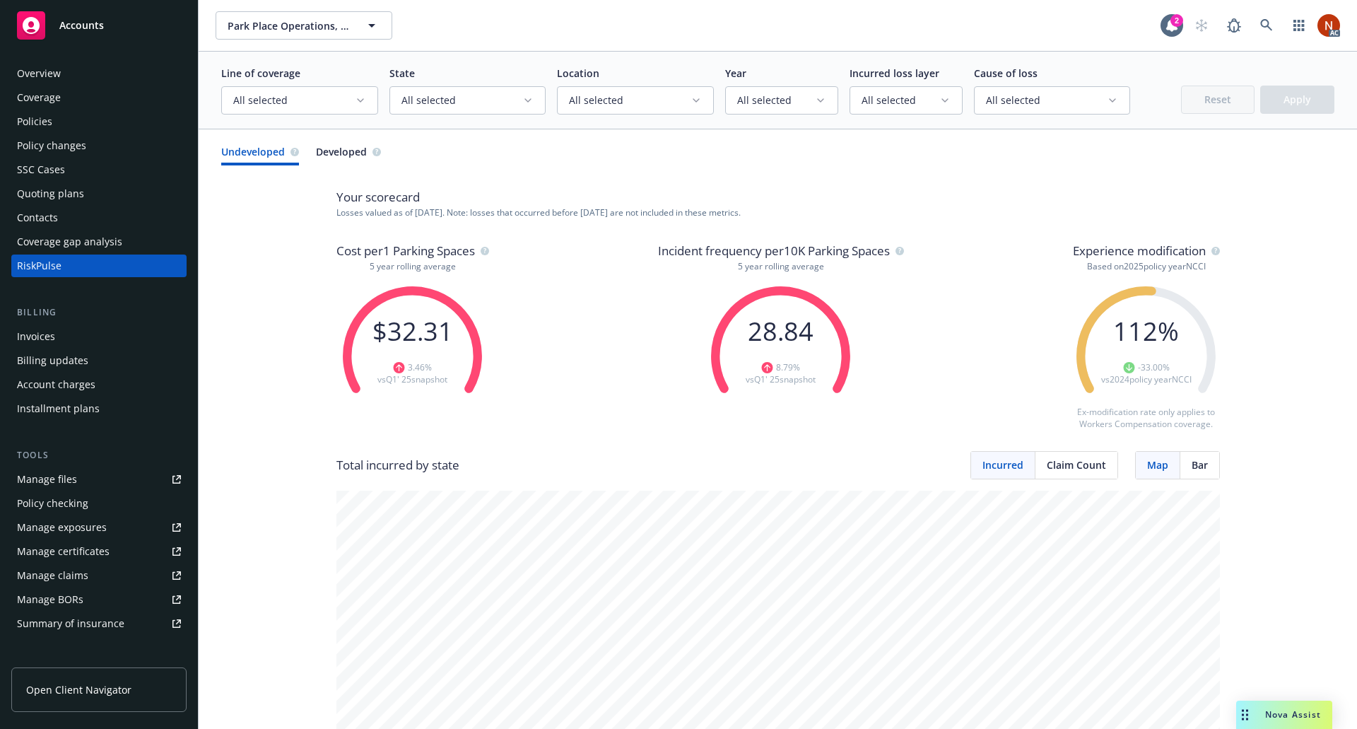
click at [358, 103] on icon "button" at bounding box center [360, 100] width 11 height 11
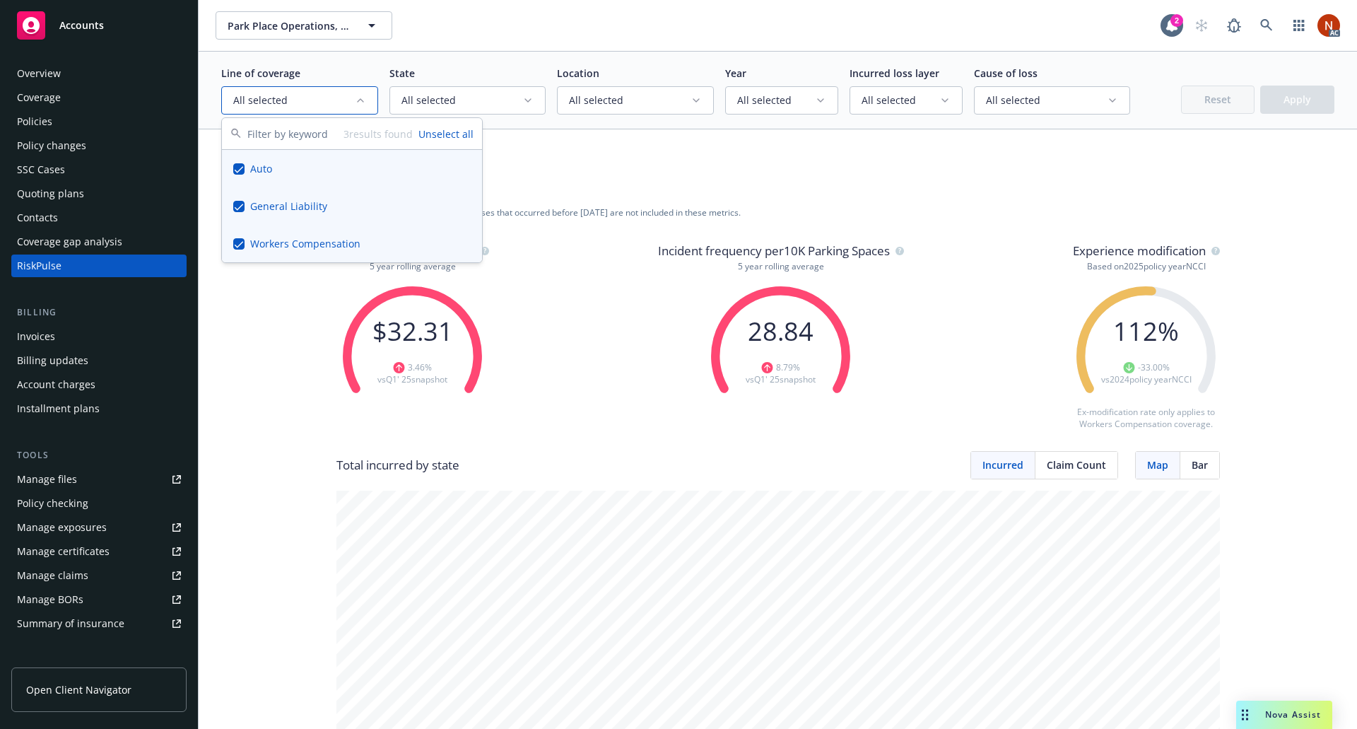
click at [428, 52] on div "Line of coverage All selected State All selected Location All selected Year All…" at bounding box center [778, 91] width 1158 height 78
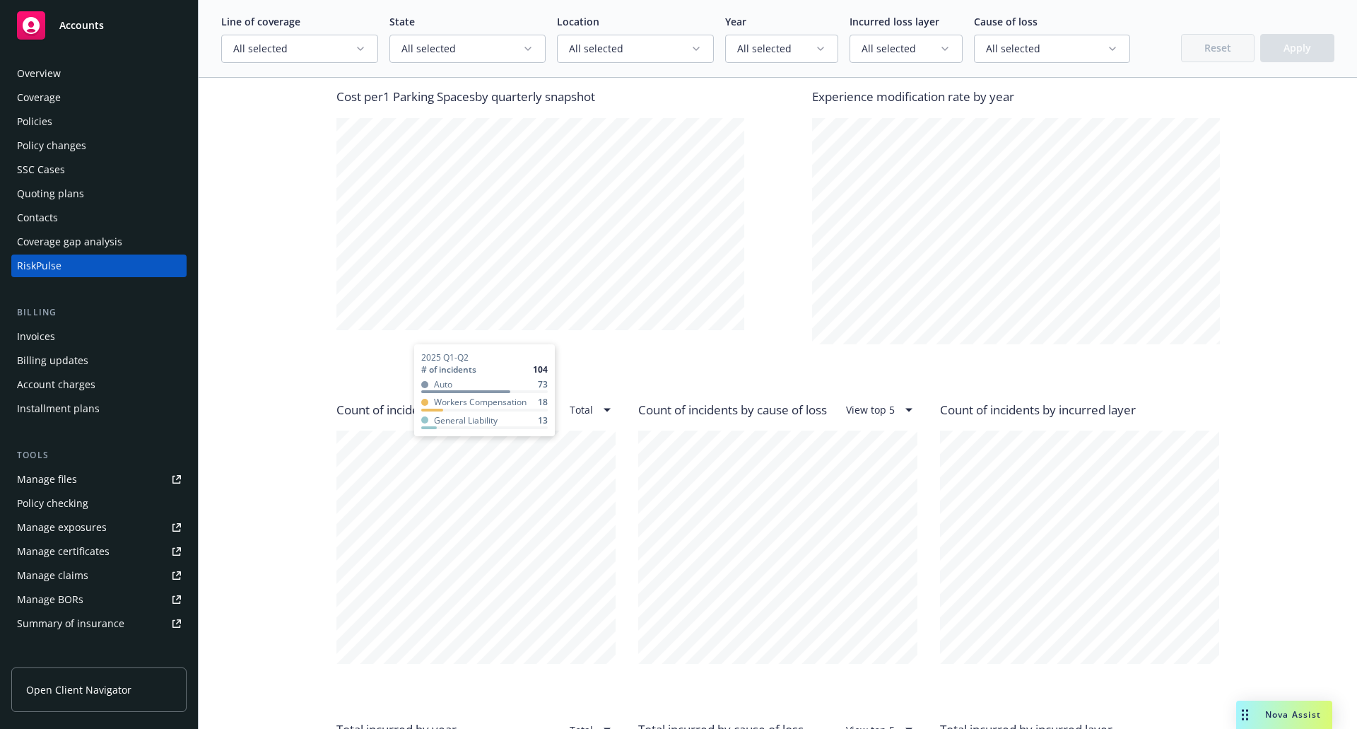
scroll to position [1060, 0]
